Goal: Task Accomplishment & Management: Use online tool/utility

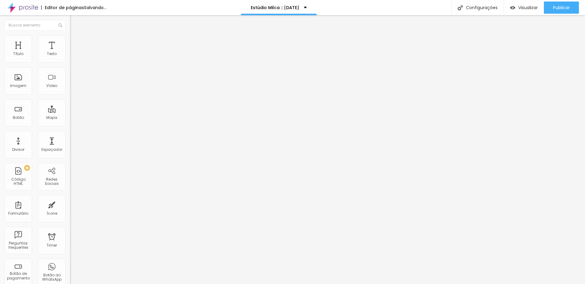
type input "19"
click at [70, 65] on span "Editar perguntas" at bounding box center [87, 61] width 35 height 5
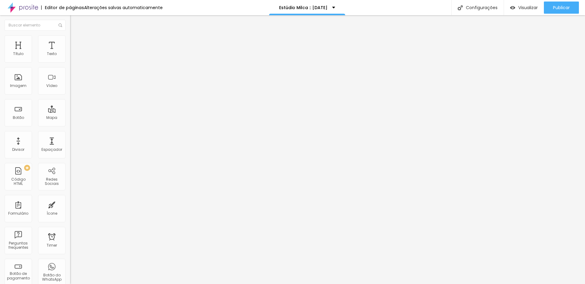
click at [70, 52] on span "Trocar imagem" at bounding box center [86, 49] width 33 height 5
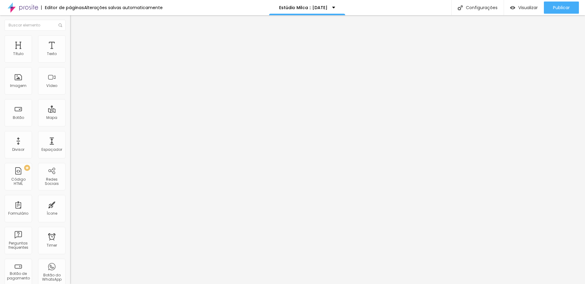
click at [70, 95] on span "Original" at bounding box center [77, 92] width 15 height 5
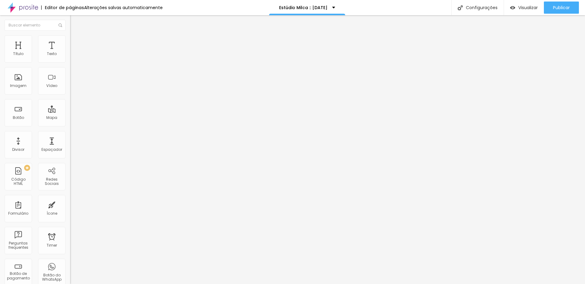
click at [70, 35] on img at bounding box center [72, 37] width 5 height 5
type input "40"
drag, startPoint x: 27, startPoint y: 65, endPoint x: 24, endPoint y: 65, distance: 3.1
type input "40"
click at [70, 62] on input "range" at bounding box center [89, 60] width 39 height 5
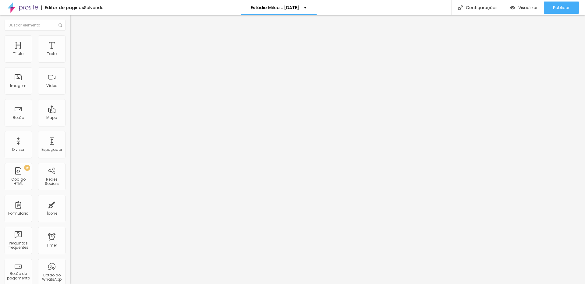
type input "161"
type input "141"
type input "138"
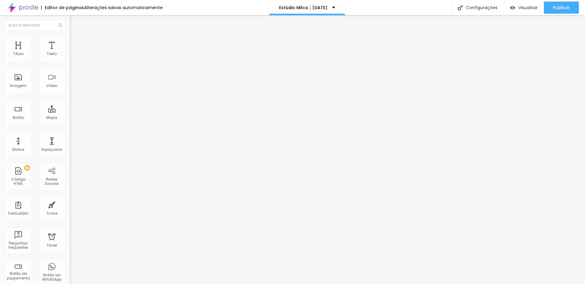
type input "138"
type input "128"
type input "56"
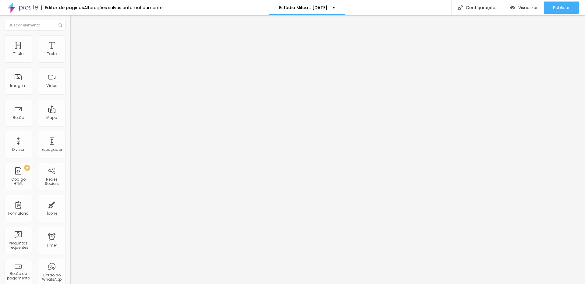
type input "0"
type input "167"
type input "200"
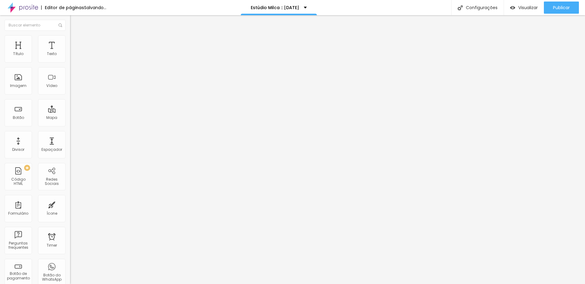
type input "200"
drag, startPoint x: 50, startPoint y: 77, endPoint x: 74, endPoint y: 75, distance: 23.8
click at [74, 134] on input "range" at bounding box center [89, 136] width 39 height 5
click at [70, 52] on span "Trocar imagem" at bounding box center [86, 49] width 33 height 5
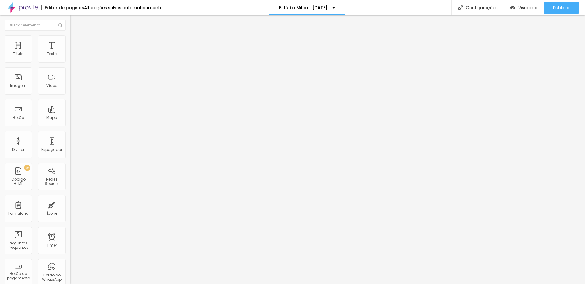
click at [76, 42] on span "Estilo" at bounding box center [80, 39] width 9 height 5
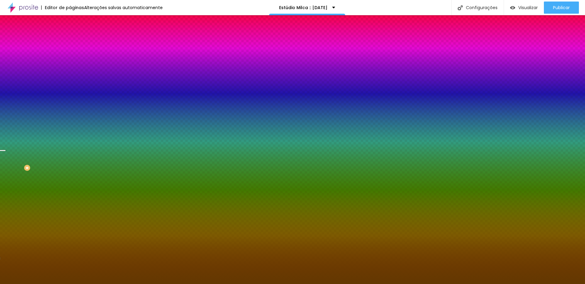
click at [70, 56] on span "Trocar imagem" at bounding box center [86, 53] width 33 height 5
click at [70, 83] on div at bounding box center [105, 83] width 70 height 0
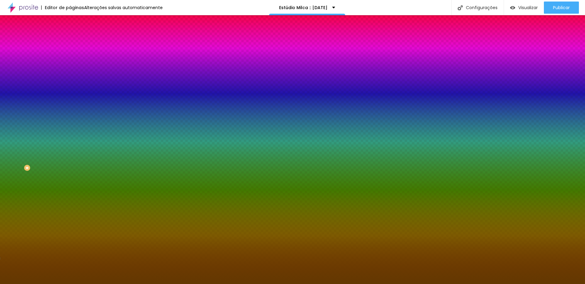
drag, startPoint x: 61, startPoint y: 143, endPoint x: 60, endPoint y: 87, distance: 55.7
click at [70, 87] on div "Imagem de fundo Trocar imagem Efeito da Imagem Parallax Nenhum Parallax Cor de …" at bounding box center [105, 87] width 70 height 79
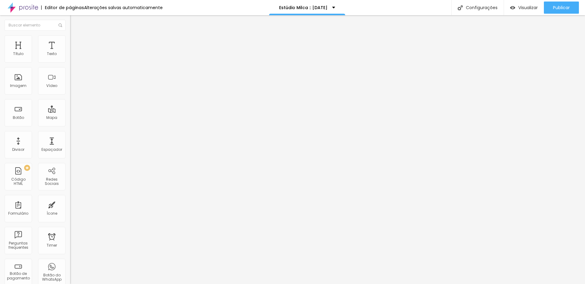
click at [70, 52] on span "Trocar imagem" at bounding box center [86, 49] width 33 height 5
click at [70, 95] on span "16:9 Cinema" at bounding box center [81, 92] width 23 height 5
click at [70, 112] on span "Original" at bounding box center [77, 109] width 15 height 5
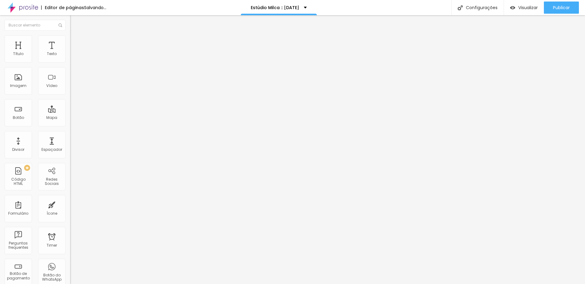
click at [70, 41] on li "Estilo" at bounding box center [105, 38] width 70 height 6
type input "75"
type input "40"
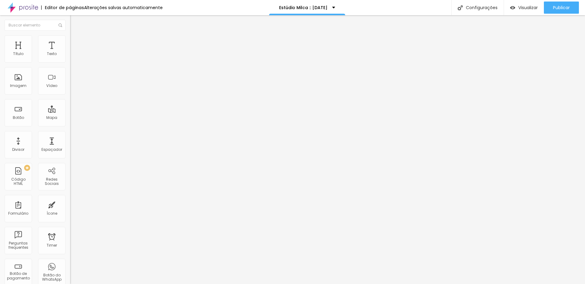
type input "25"
type input "55"
type input "70"
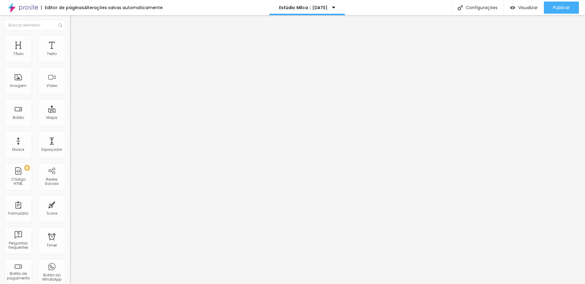
type input "70"
type input "75"
click at [70, 62] on input "range" at bounding box center [89, 60] width 39 height 5
click at [76, 36] on span "Conteúdo" at bounding box center [85, 33] width 19 height 5
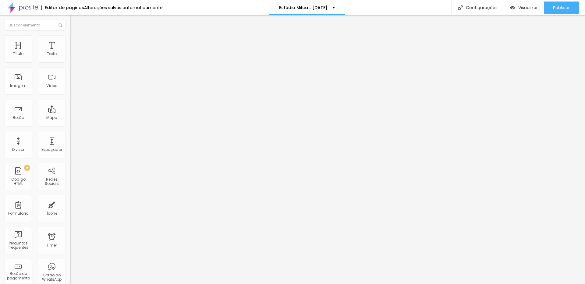
click at [70, 95] on span "Original" at bounding box center [77, 92] width 15 height 5
click at [70, 106] on span "Quadrado" at bounding box center [80, 103] width 20 height 5
click at [70, 103] on span "Padrão" at bounding box center [77, 99] width 14 height 5
click at [70, 35] on li "Estilo" at bounding box center [105, 38] width 70 height 6
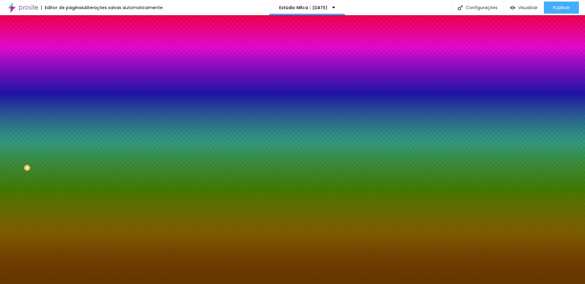
click at [70, 41] on li "Avançado" at bounding box center [105, 44] width 70 height 6
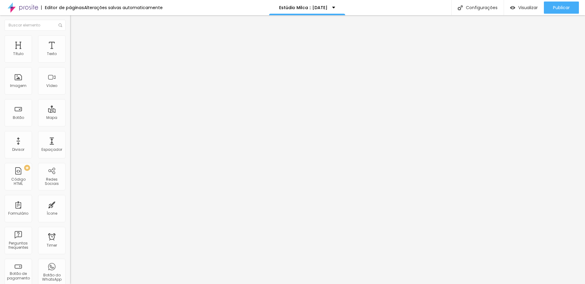
type input "67"
type input "63"
type input "59"
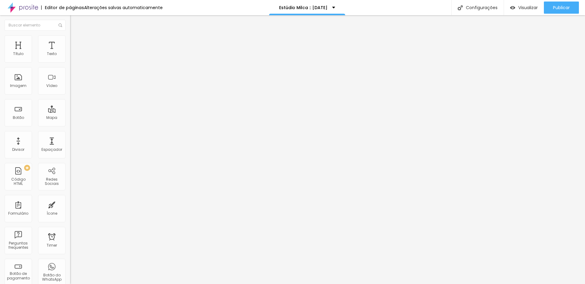
type input "59"
type input "40"
type input "38"
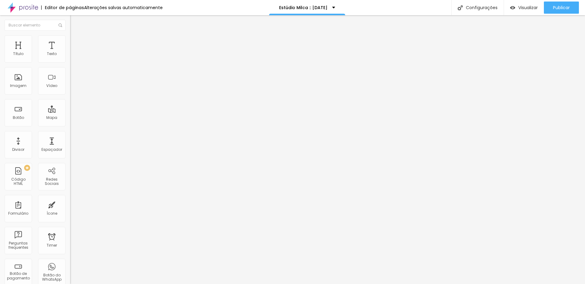
type input "28"
type input "21"
type input "0"
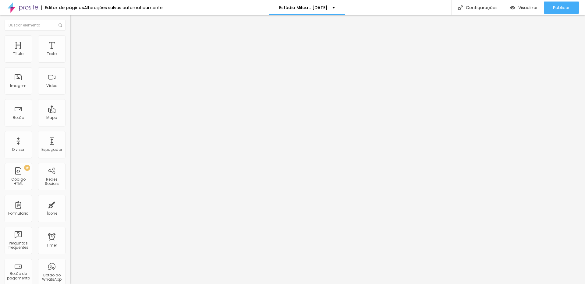
type input "0"
type input "56"
type input "66"
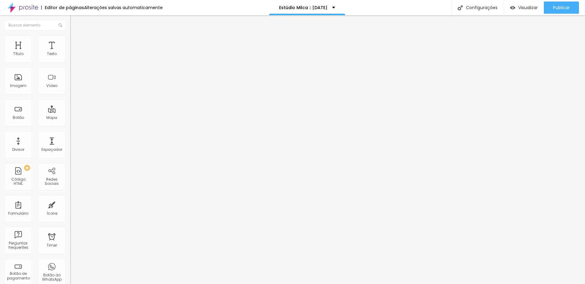
type input "54"
click at [70, 204] on input "range" at bounding box center [89, 206] width 39 height 5
click at [70, 210] on input "54" at bounding box center [83, 213] width 26 height 6
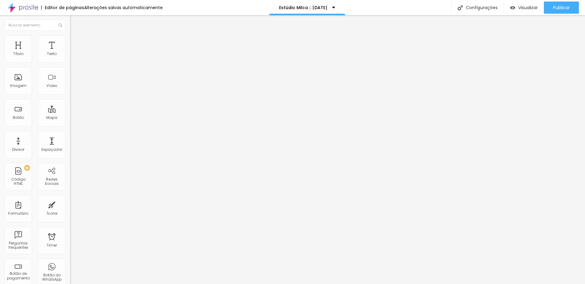
type input "500"
type input "50"
type input "5"
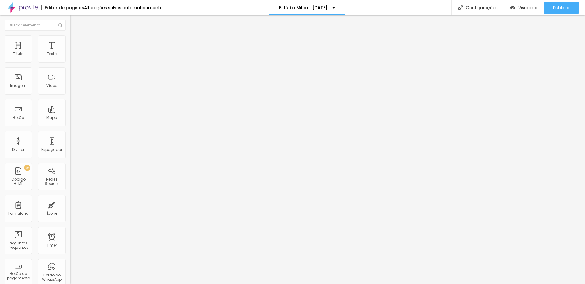
type input "8"
type input "80"
click at [70, 40] on li "Estilo" at bounding box center [105, 38] width 70 height 6
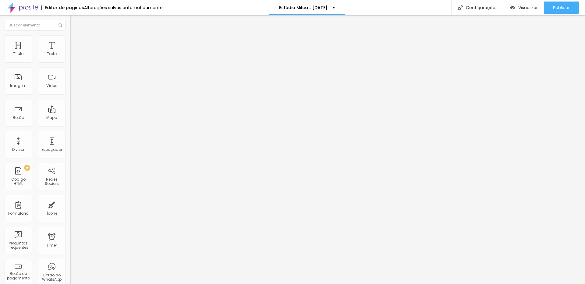
click at [70, 41] on li "Avançado" at bounding box center [105, 44] width 70 height 6
click at [70, 40] on li "Estilo" at bounding box center [105, 38] width 70 height 6
type input "70"
click at [70, 62] on input "range" at bounding box center [89, 60] width 39 height 5
